Goal: Contribute content: Add original content to the website for others to see

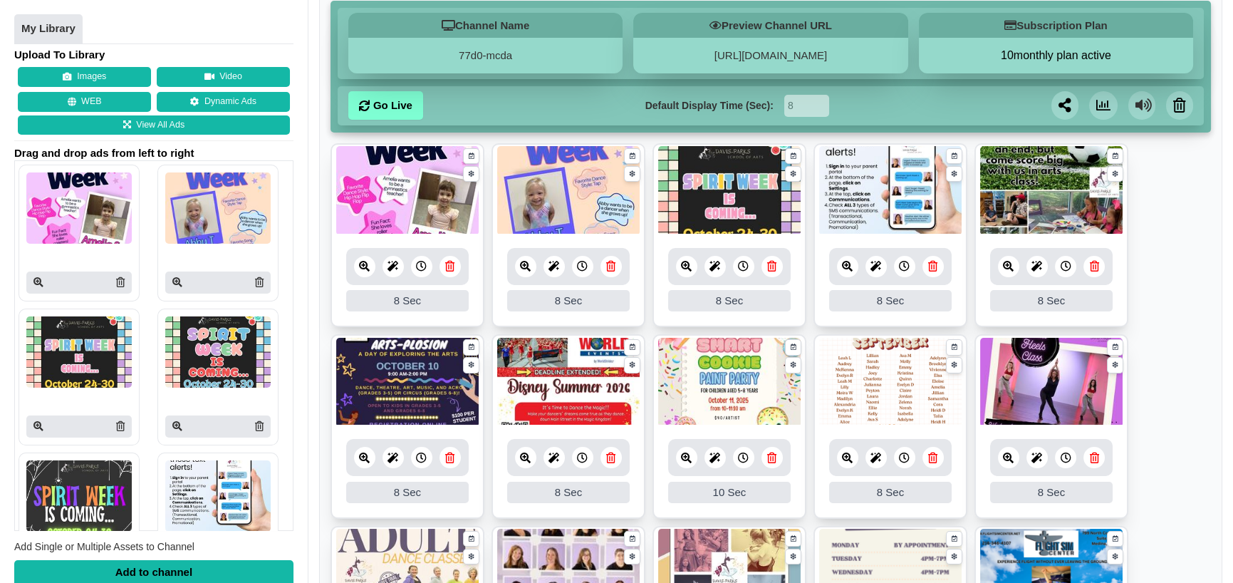
scroll to position [142, 0]
click at [608, 455] on icon at bounding box center [610, 457] width 9 height 11
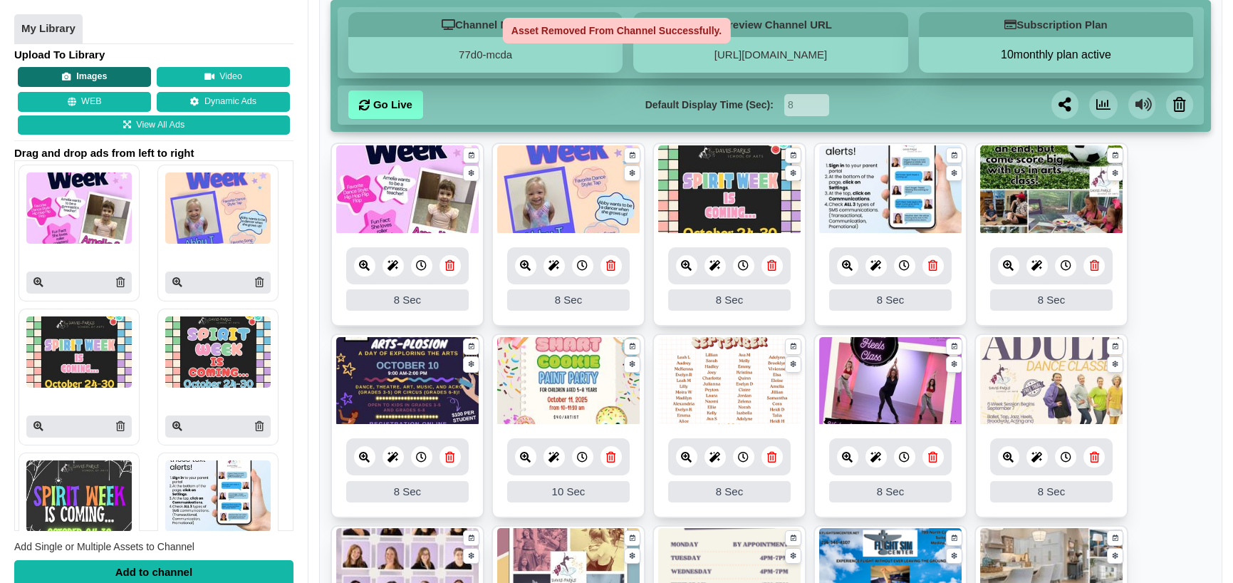
click at [91, 76] on button "Images" at bounding box center [84, 78] width 133 height 20
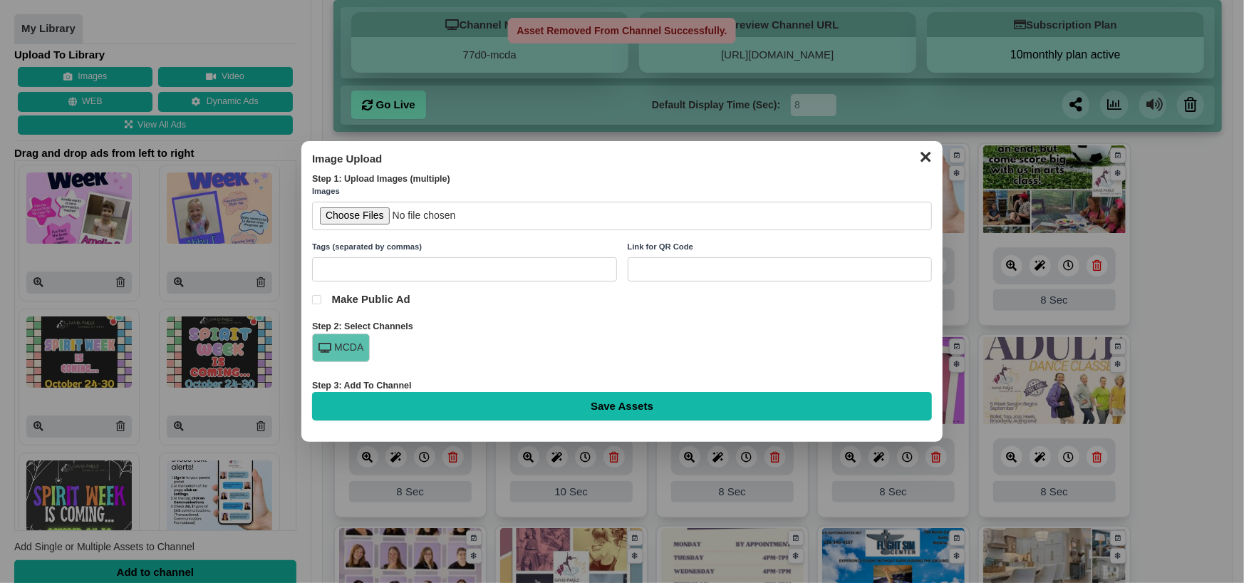
click at [353, 218] on input "file" at bounding box center [622, 216] width 620 height 29
click at [920, 157] on button "✕" at bounding box center [925, 155] width 28 height 21
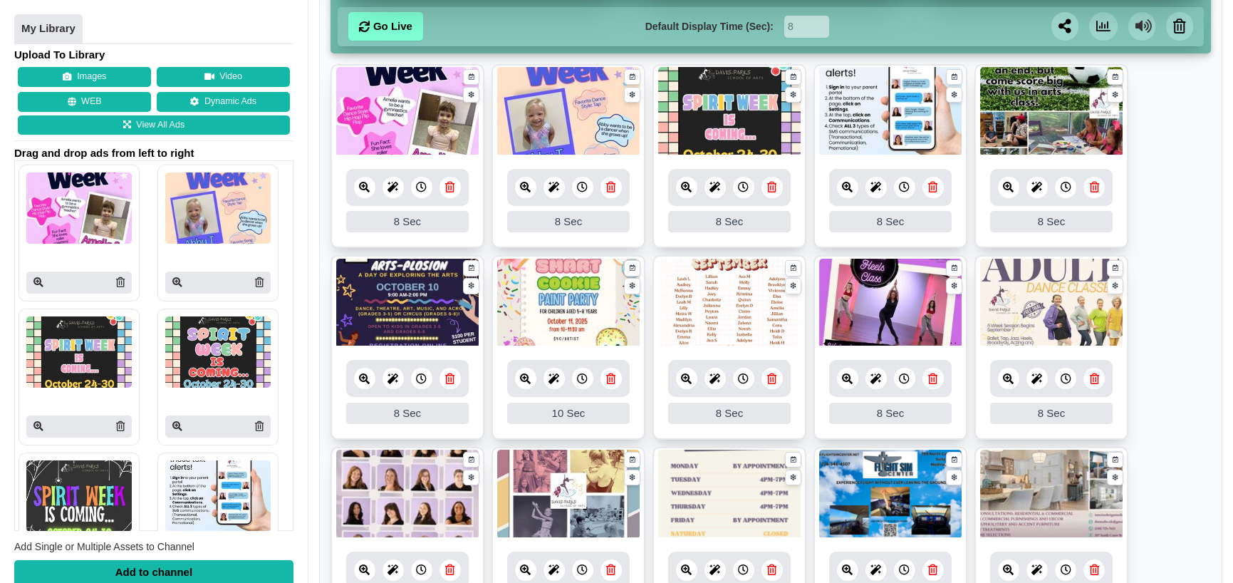
scroll to position [285, 0]
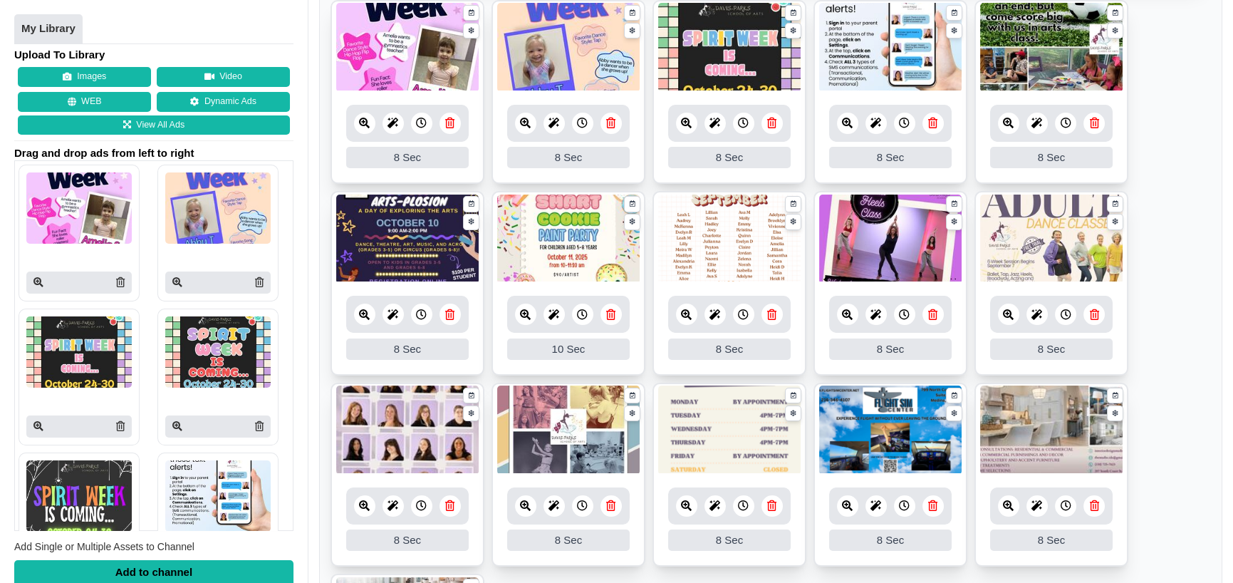
click at [769, 318] on icon at bounding box center [771, 314] width 9 height 11
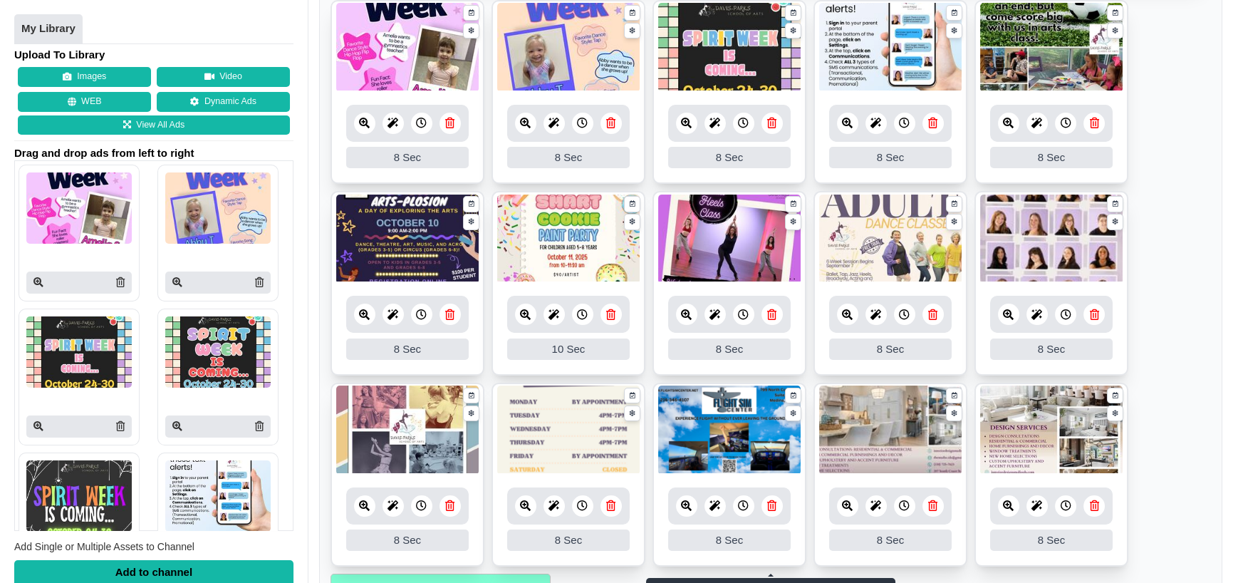
click at [769, 312] on icon at bounding box center [771, 314] width 9 height 11
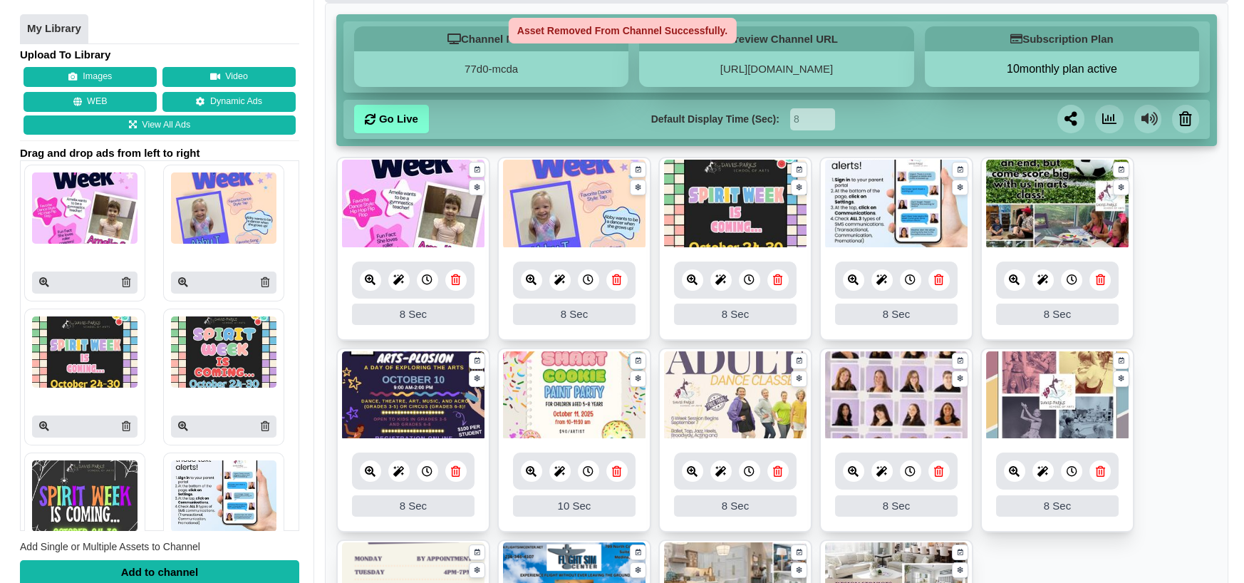
scroll to position [71, 0]
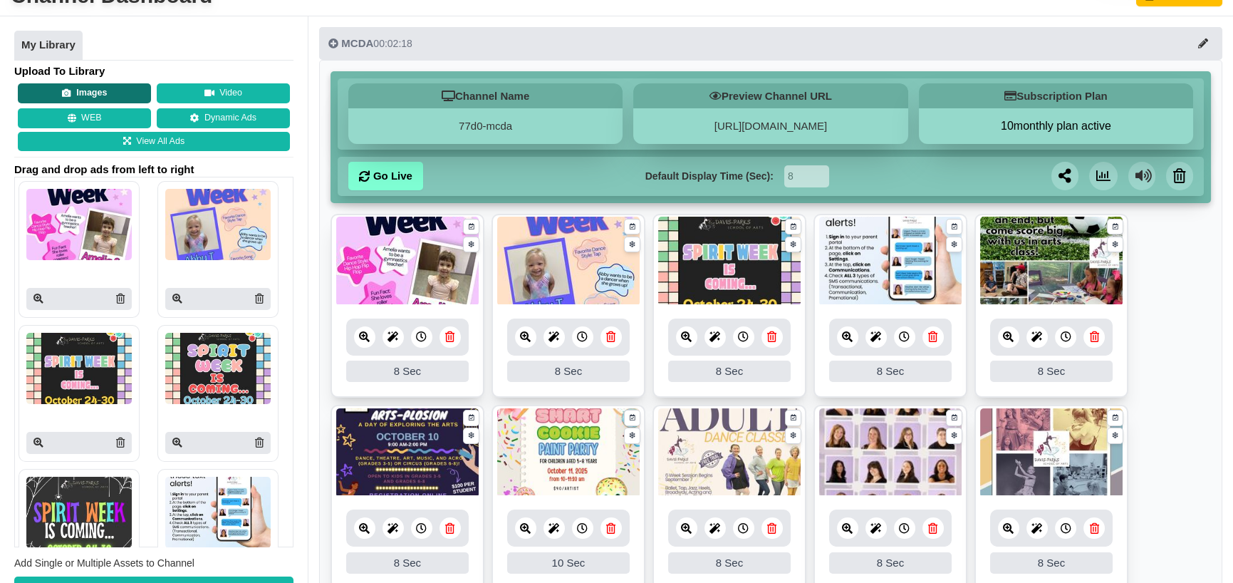
click at [78, 85] on button "Images" at bounding box center [84, 93] width 133 height 20
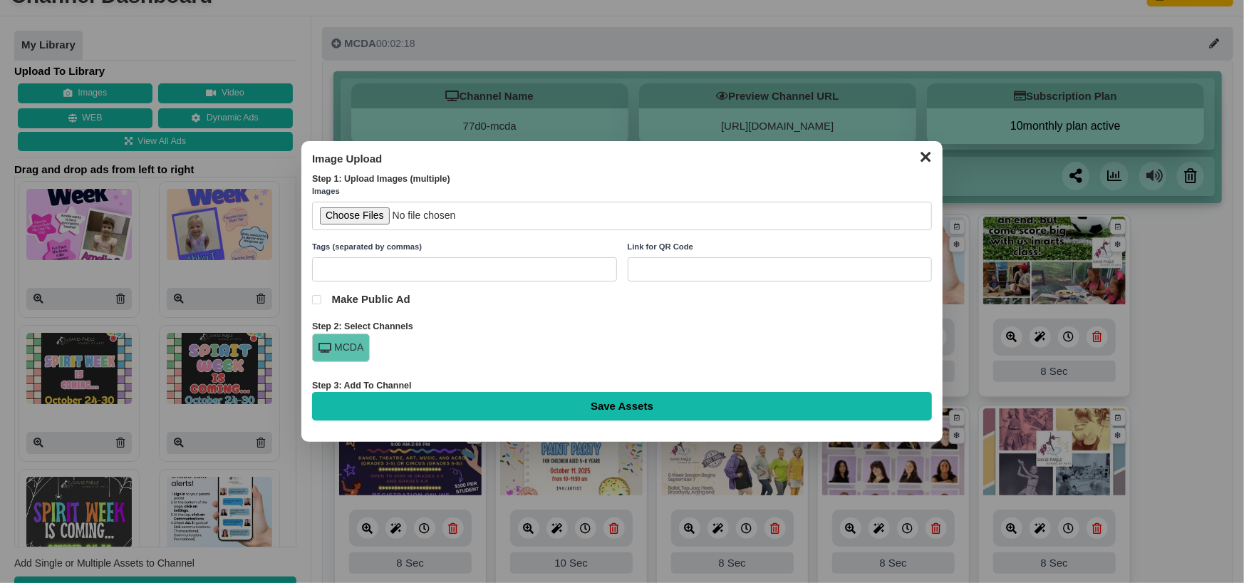
click at [370, 211] on input "file" at bounding box center [622, 216] width 620 height 29
type input "C:\fakepath\Important Dates.jpg"
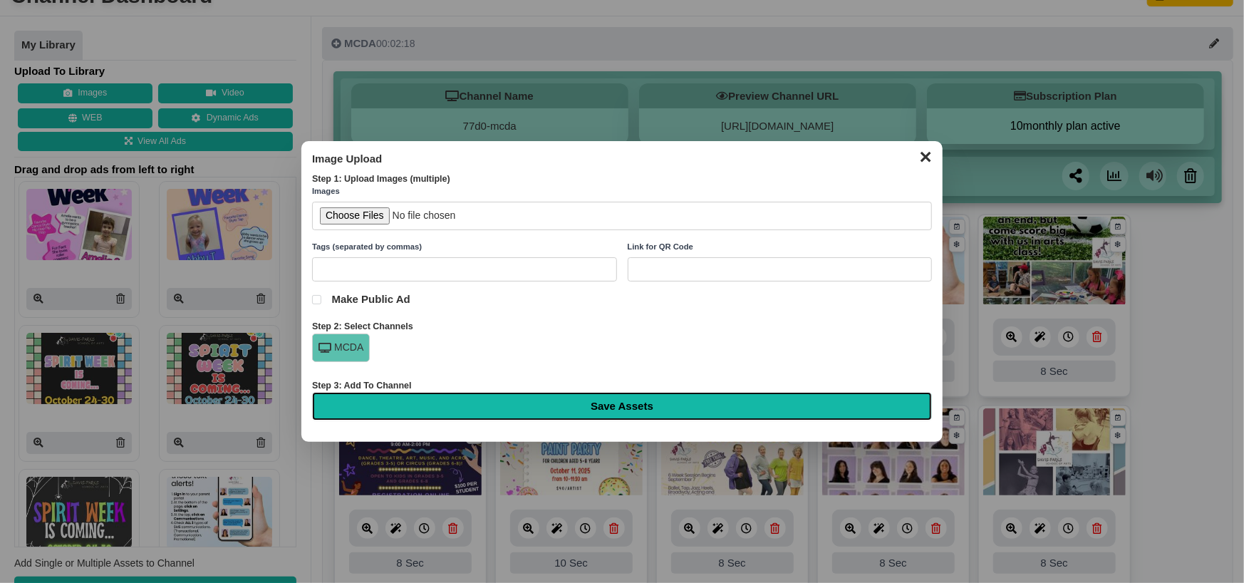
click at [531, 398] on input "Save Assets" at bounding box center [622, 406] width 620 height 28
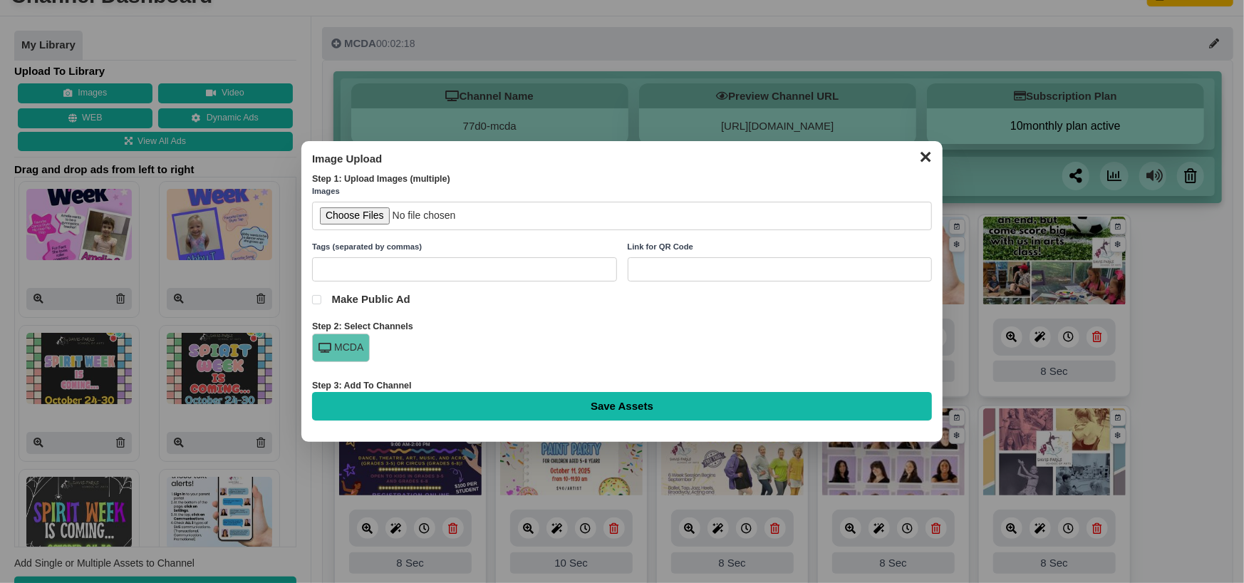
type input "Saving..."
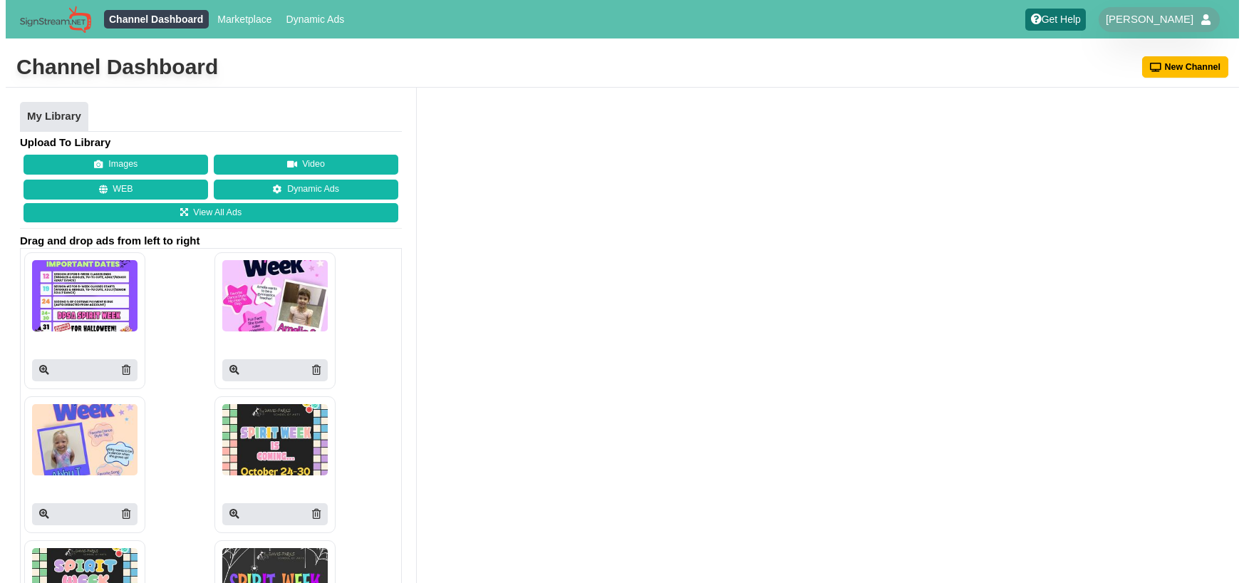
scroll to position [69, 0]
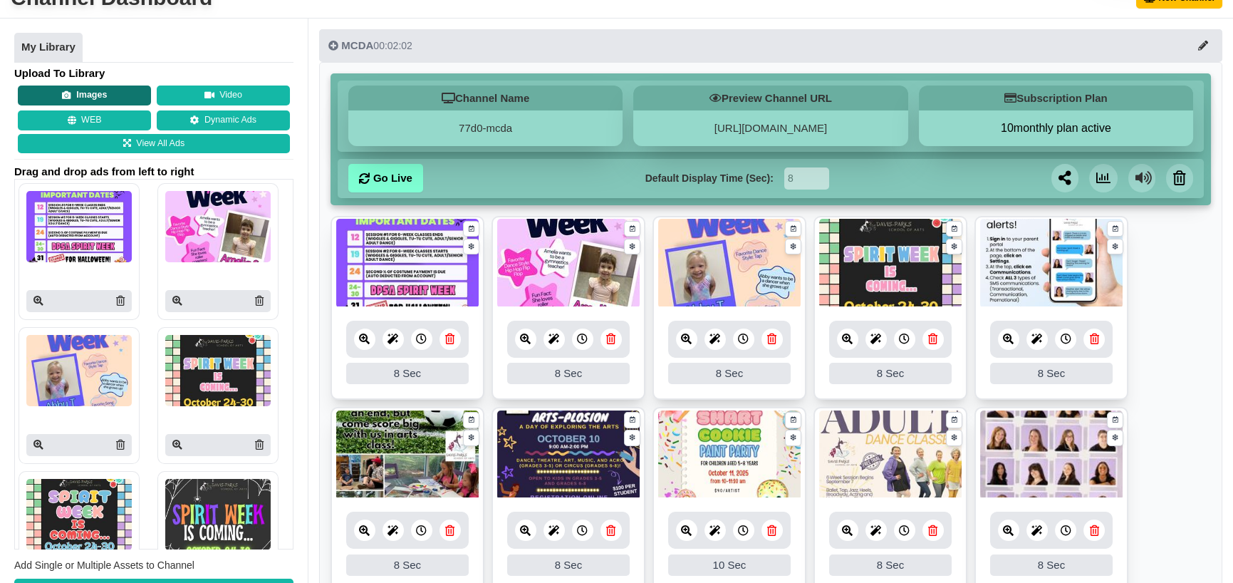
click at [73, 100] on button "Images" at bounding box center [84, 95] width 133 height 20
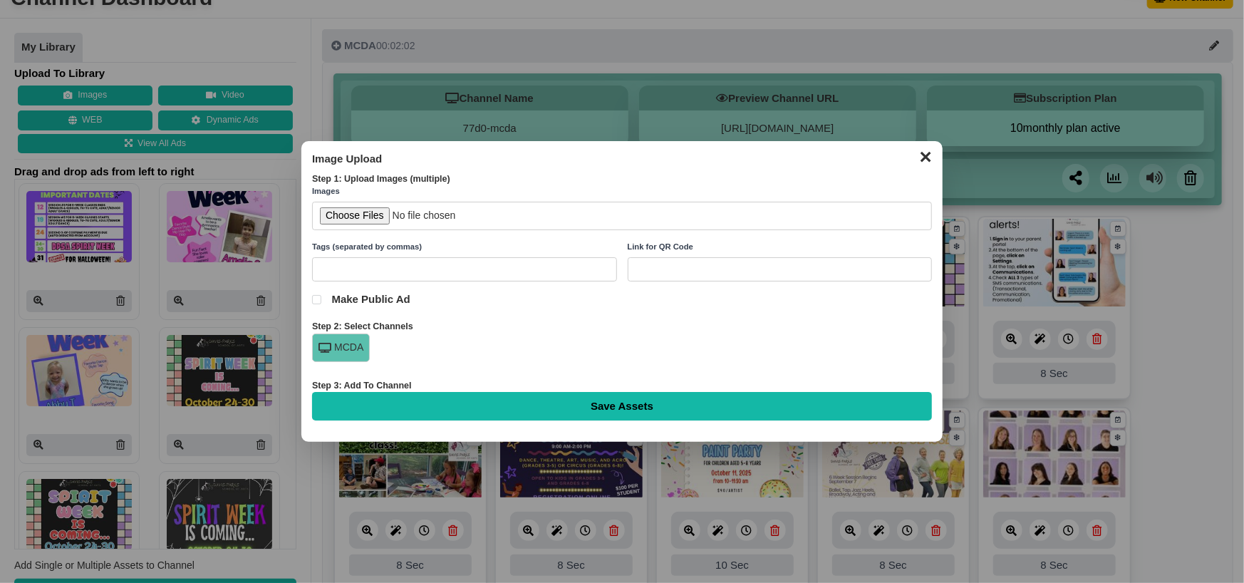
click at [355, 219] on input "file" at bounding box center [622, 216] width 620 height 29
type input "C:\fakepath\Booootique.jpg"
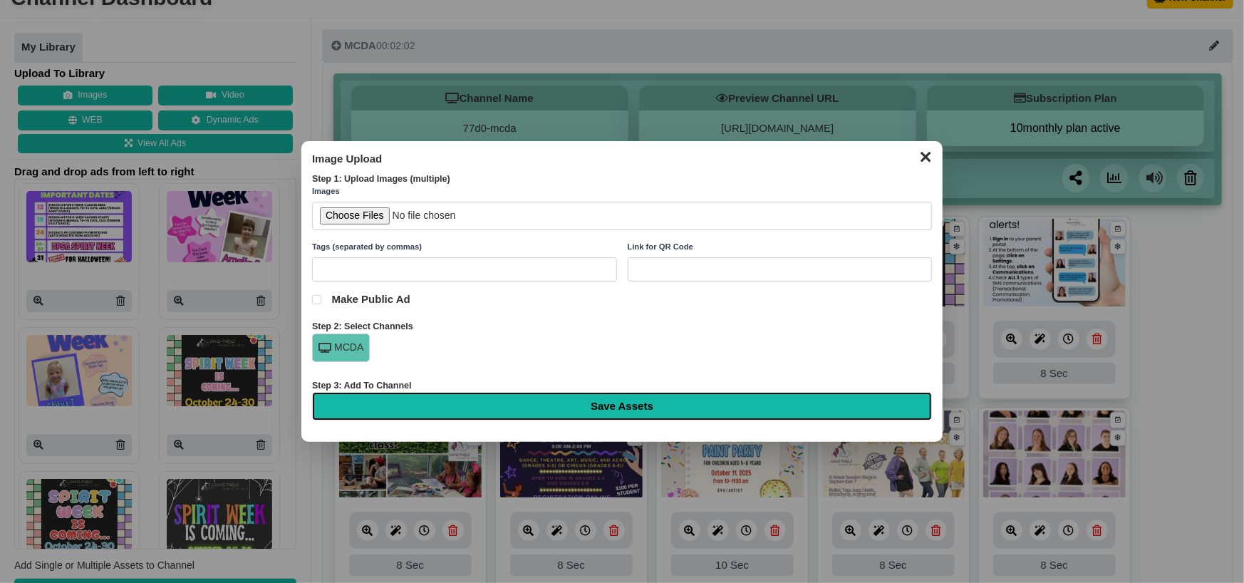
click at [596, 405] on input "Save Assets" at bounding box center [622, 406] width 620 height 28
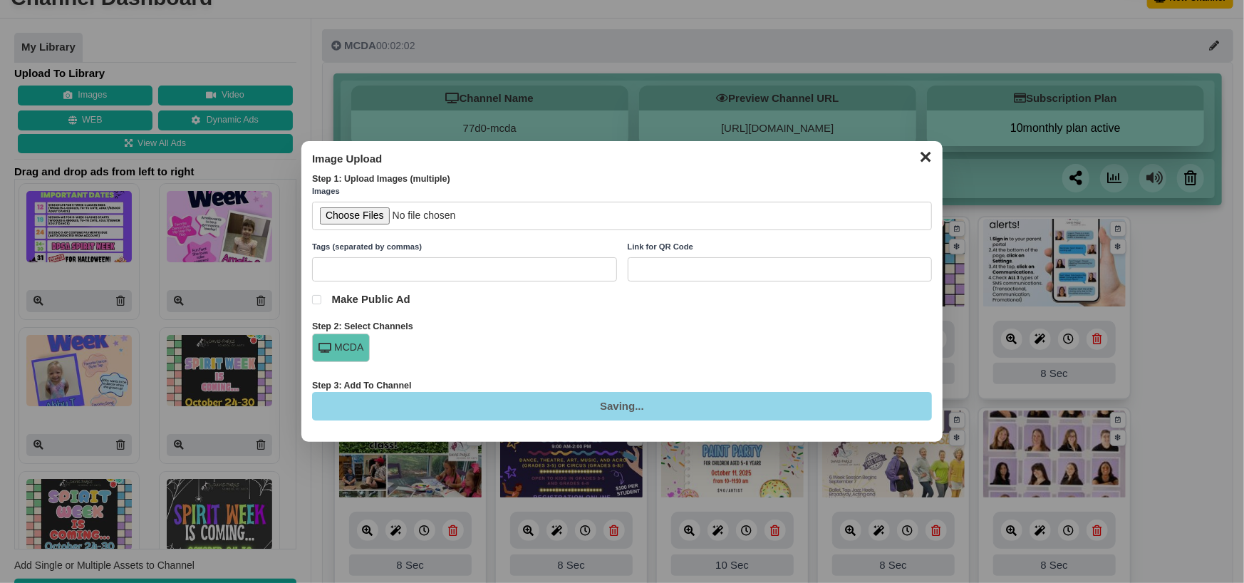
type input "Saving..."
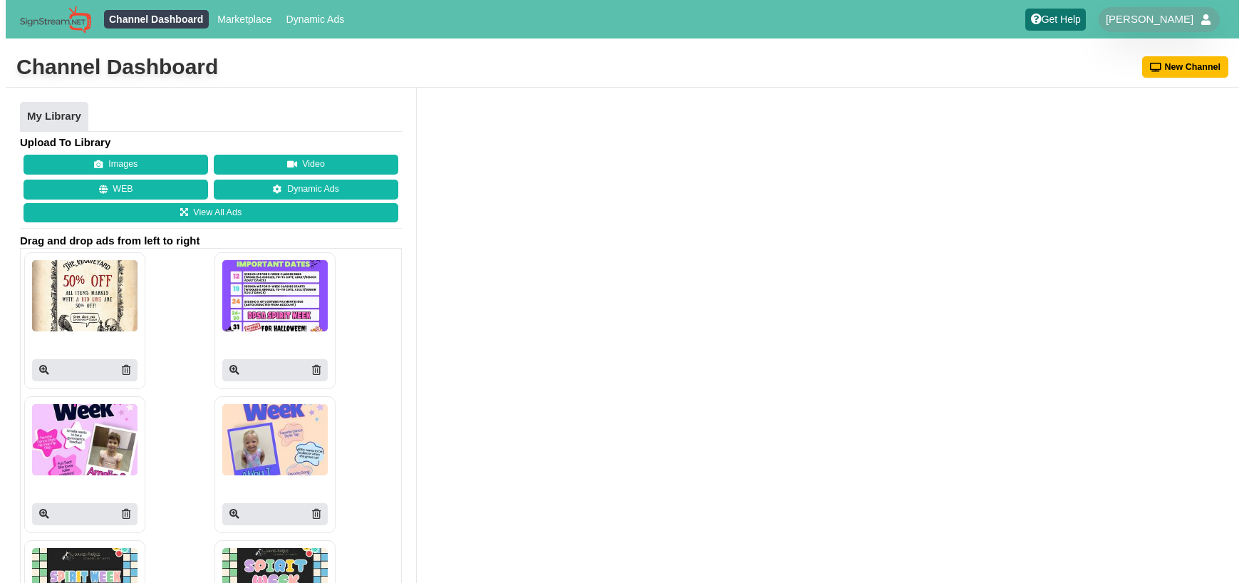
scroll to position [67, 0]
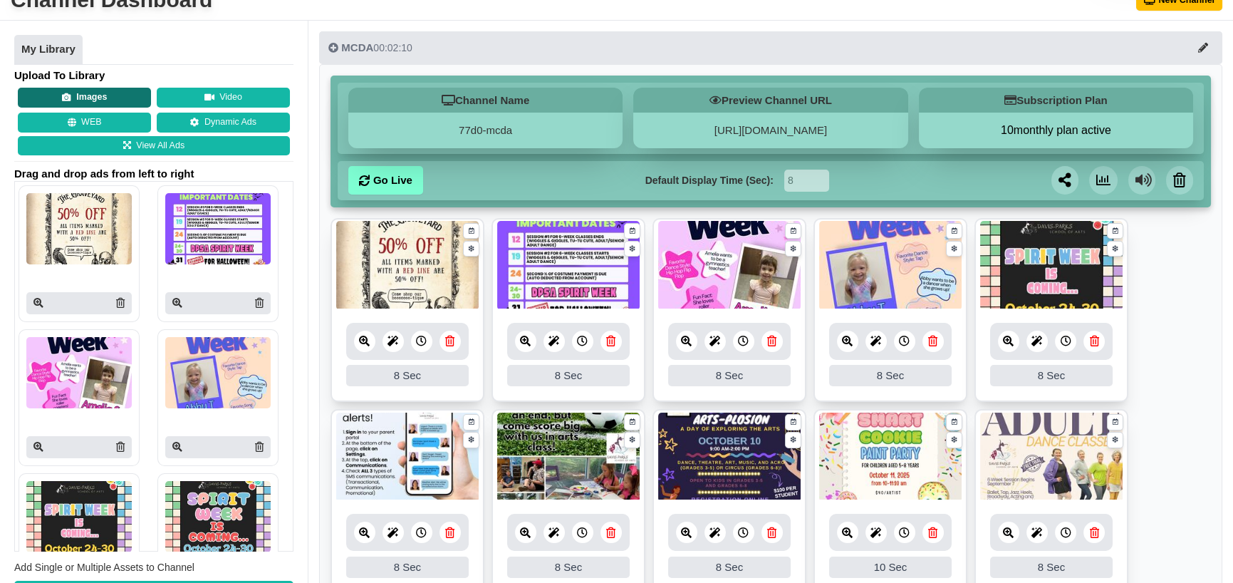
click at [53, 92] on button "Images" at bounding box center [84, 98] width 133 height 20
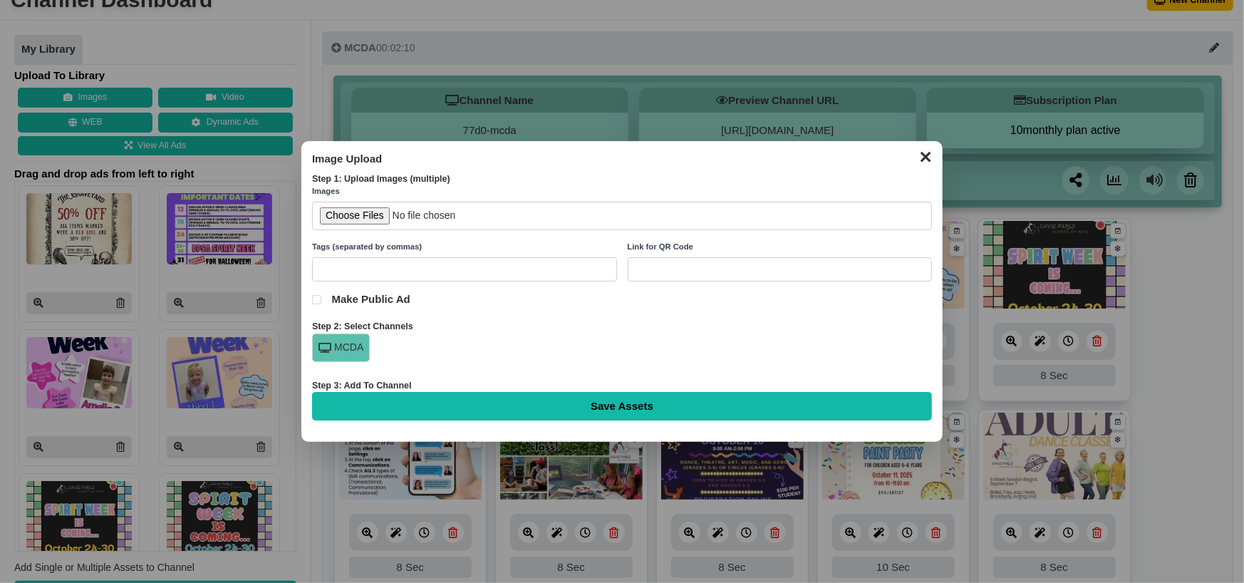
click at [346, 219] on input "file" at bounding box center [622, 216] width 620 height 29
type input "C:\fakepath\boo bash.jpg"
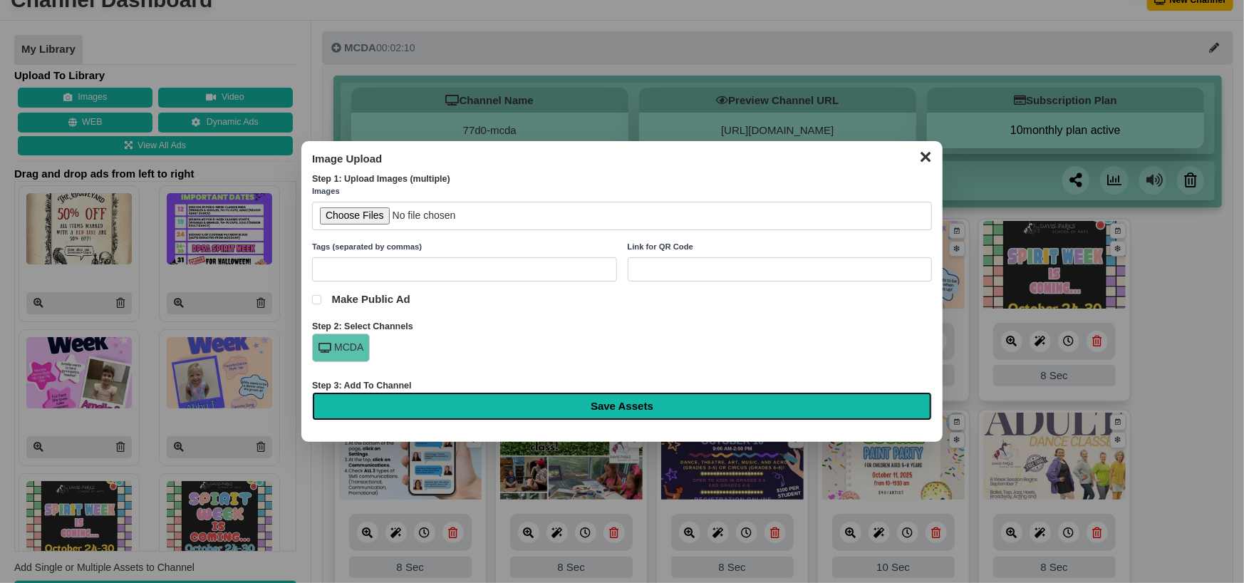
click at [564, 396] on input "Save Assets" at bounding box center [622, 406] width 620 height 28
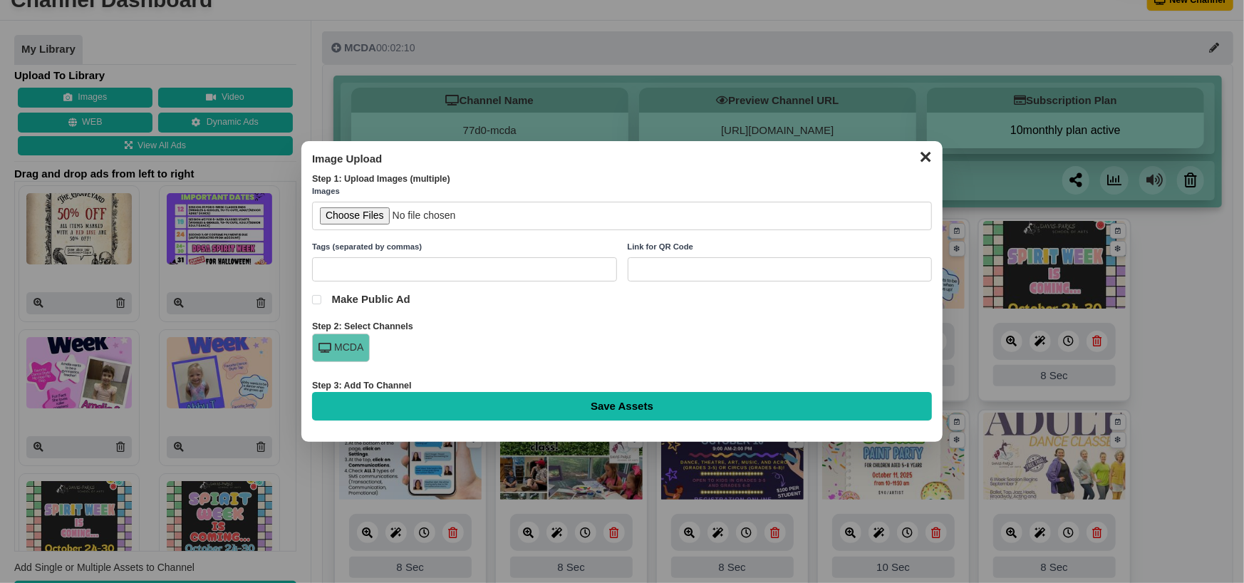
type input "Saving..."
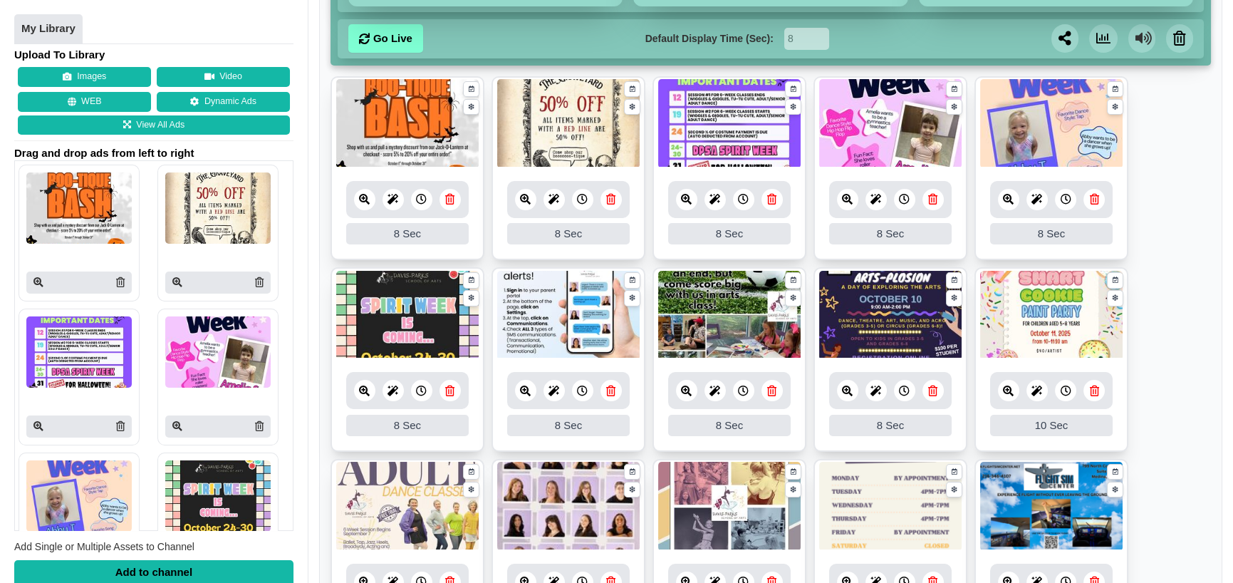
scroll to position [207, 0]
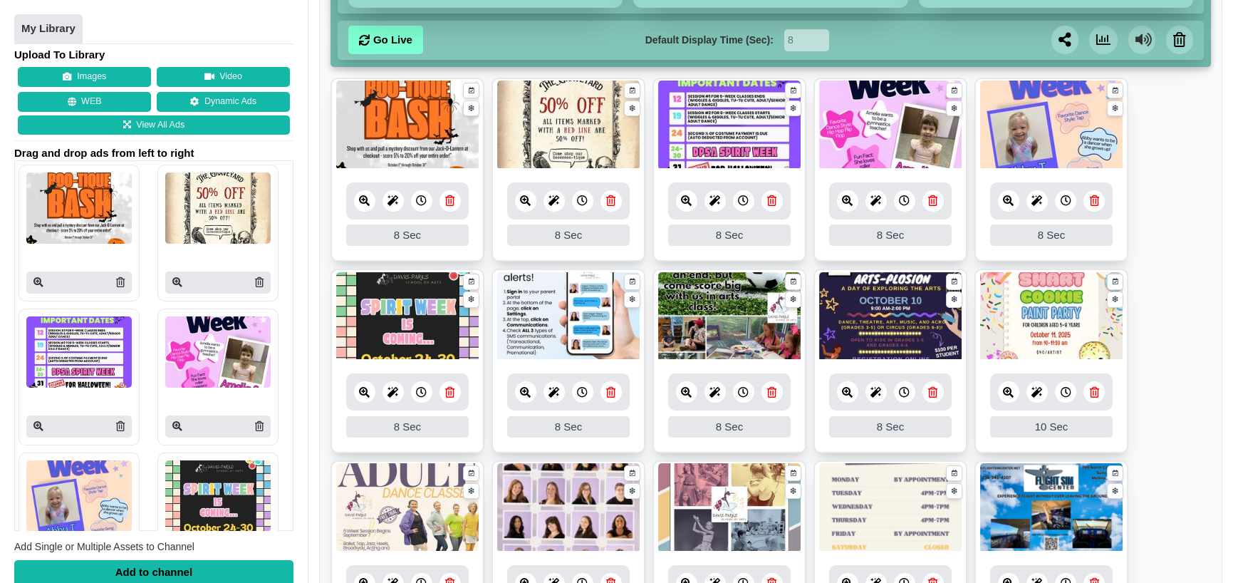
click at [450, 395] on icon at bounding box center [449, 392] width 9 height 11
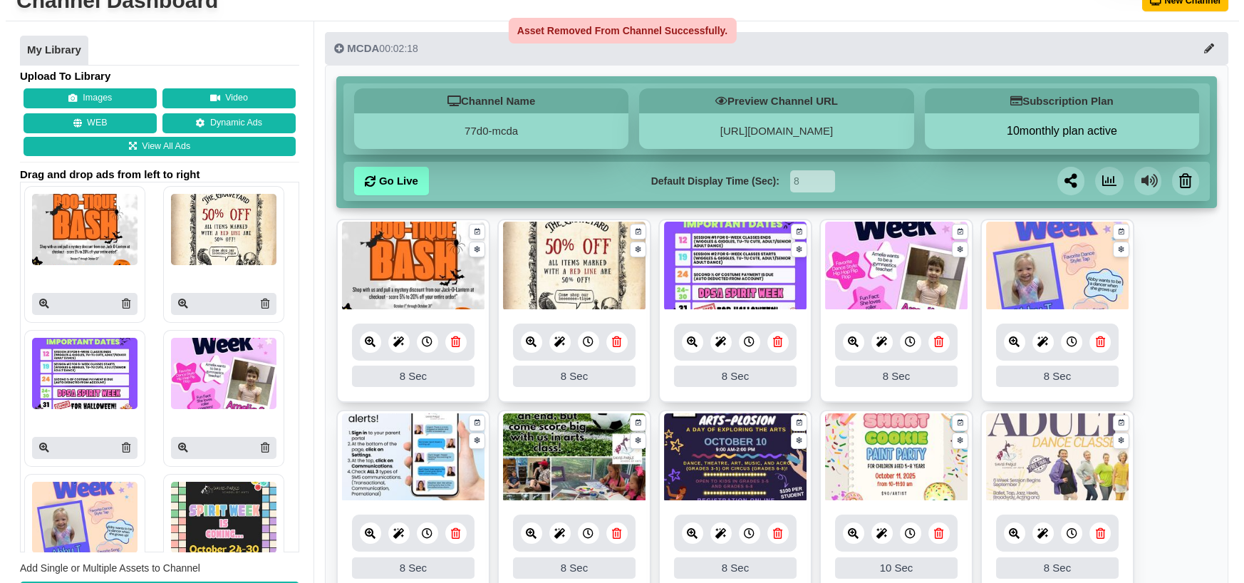
scroll to position [65, 0]
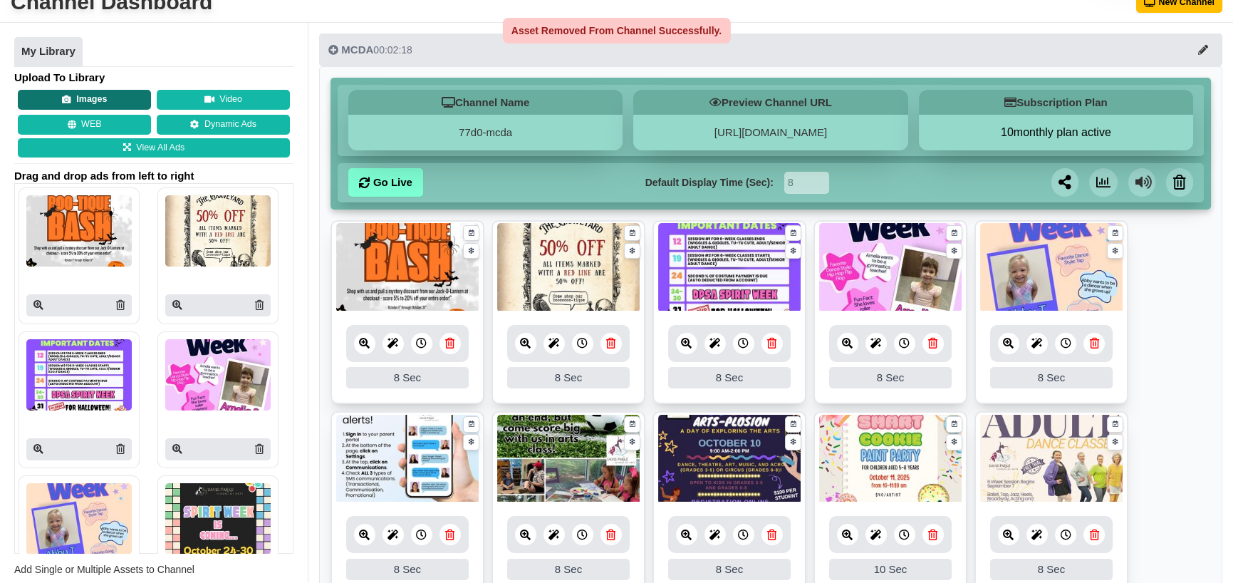
click at [78, 90] on button "Images" at bounding box center [84, 100] width 133 height 20
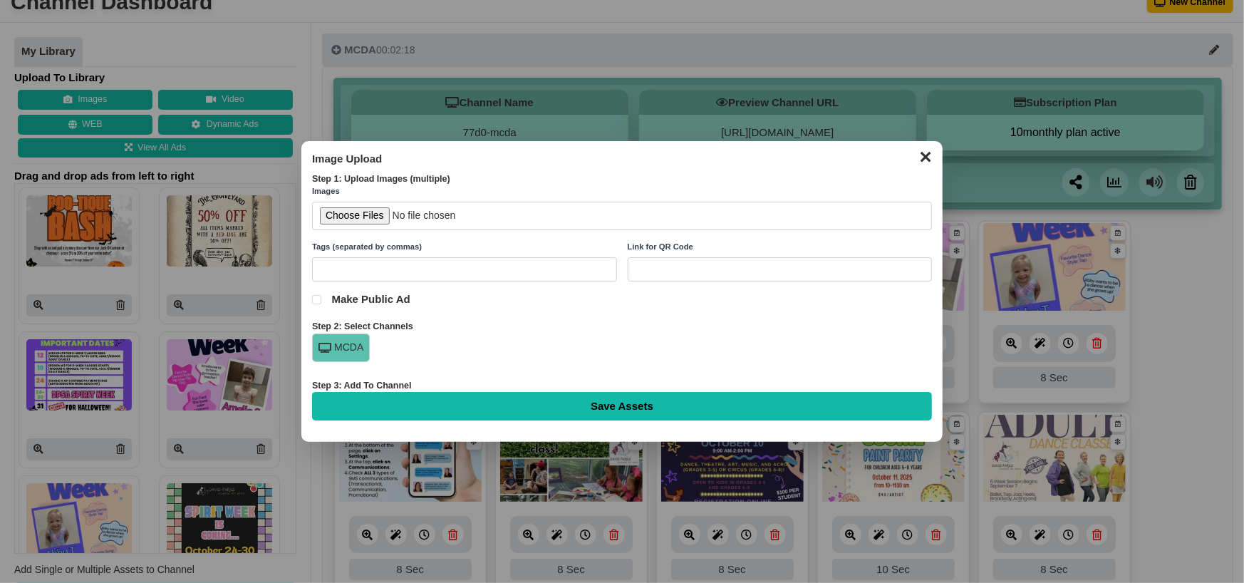
click at [372, 214] on input "file" at bounding box center [622, 216] width 620 height 29
type input "C:\fakepath\MCDA Spirit Week 2025.jpg"
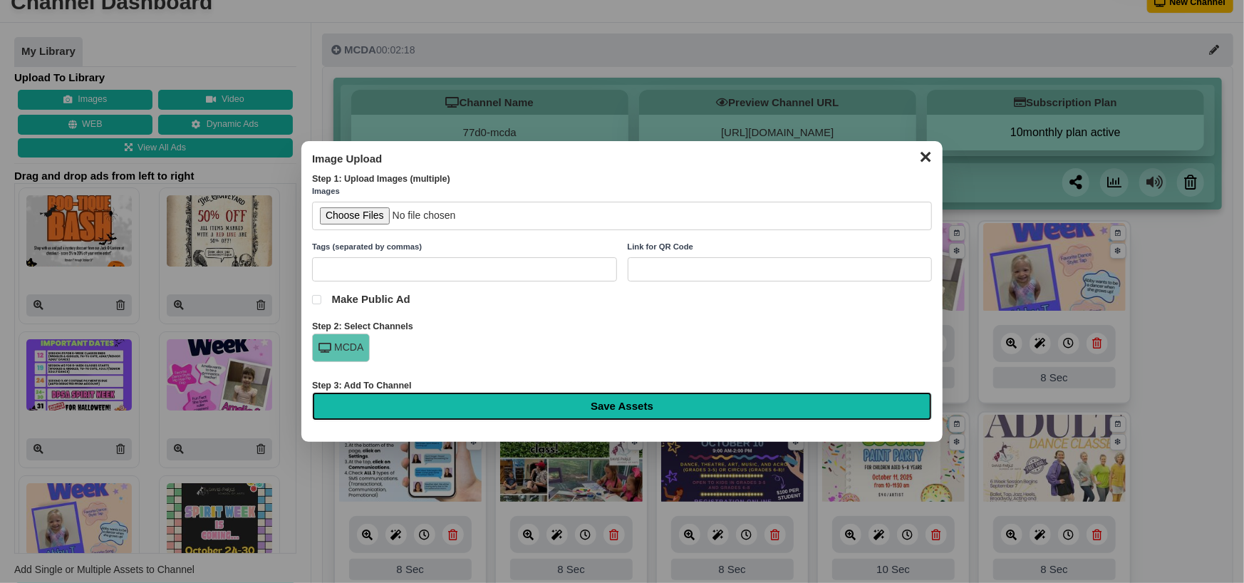
click at [541, 407] on input "Save Assets" at bounding box center [622, 406] width 620 height 28
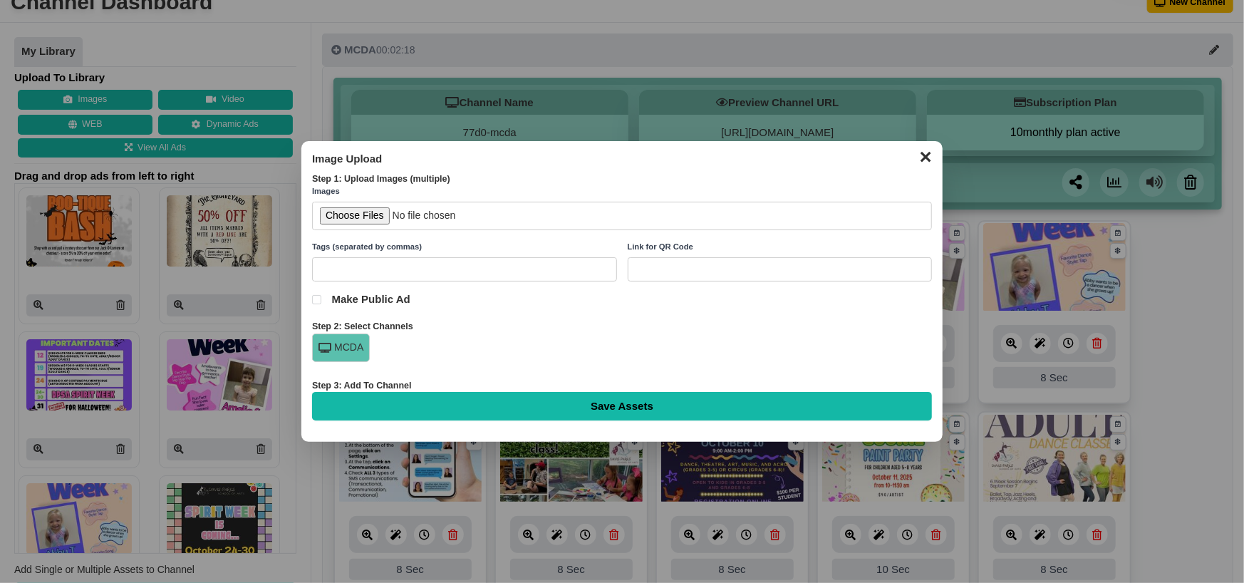
type input "Saving..."
